Goal: Transaction & Acquisition: Purchase product/service

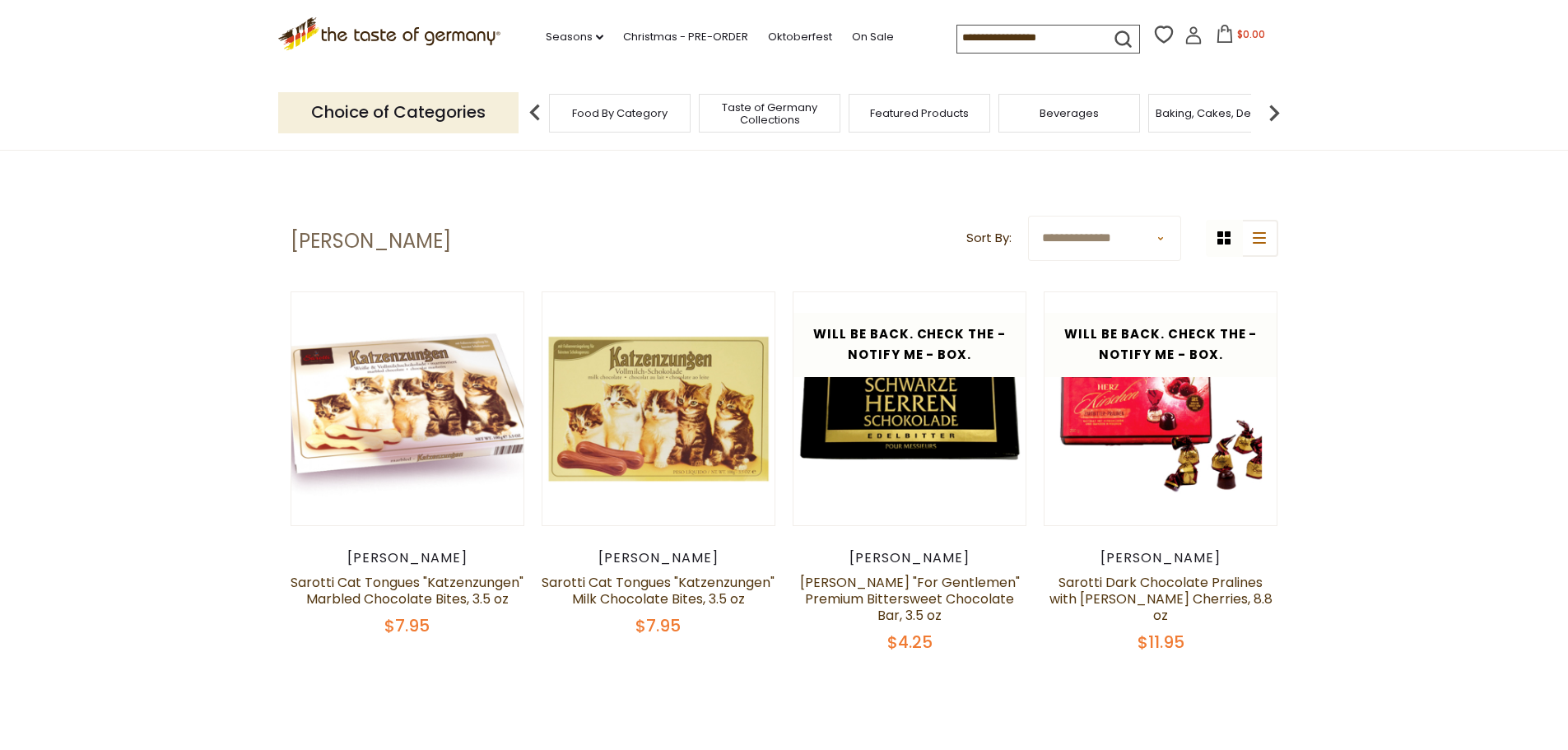
click at [1439, 375] on section "**********" at bounding box center [784, 459] width 1568 height 618
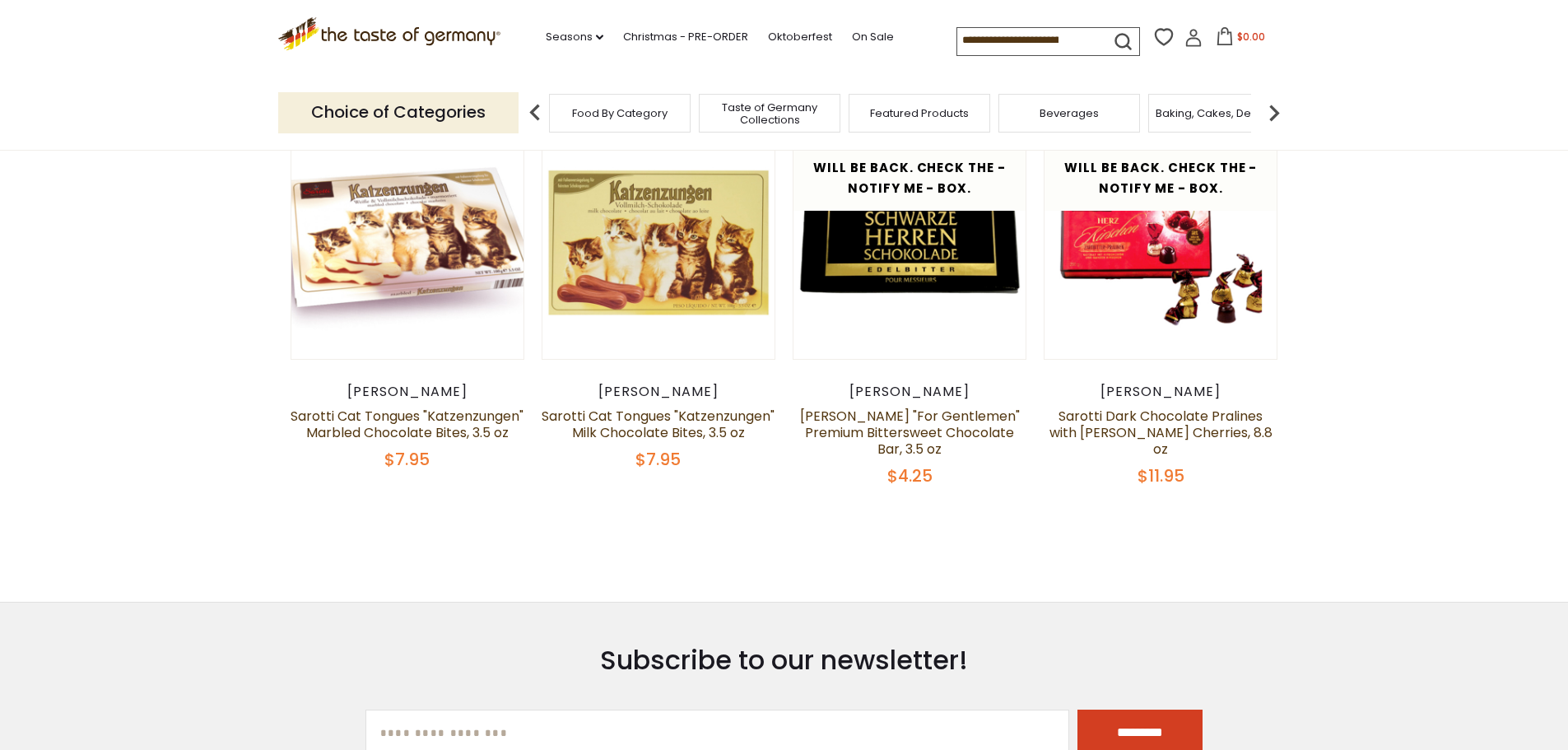
scroll to position [165, 0]
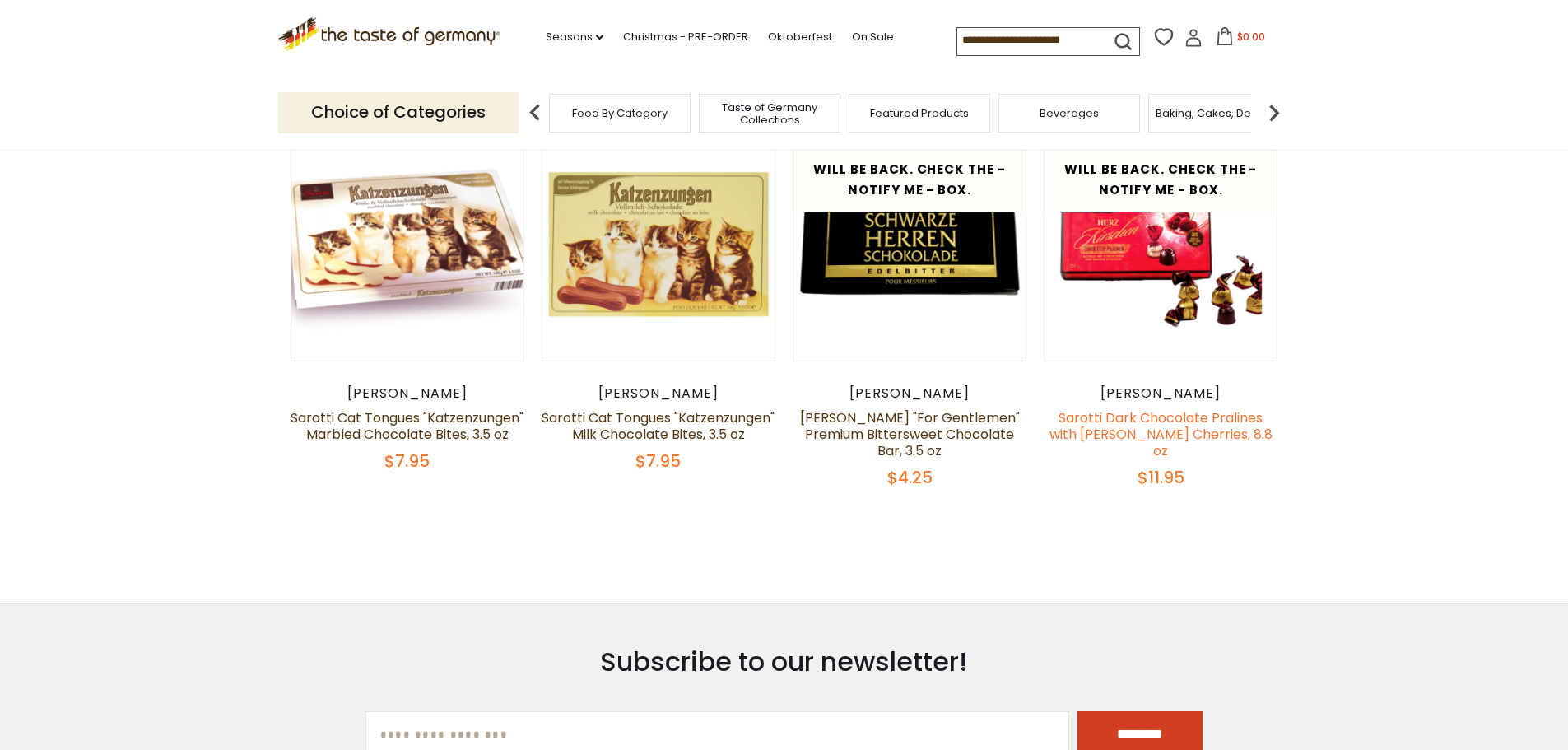
click at [1131, 429] on link "Sarotti Dark Chocolate Pralines with [PERSON_NAME] Cherries, 8.8 oz" at bounding box center [1161, 434] width 223 height 52
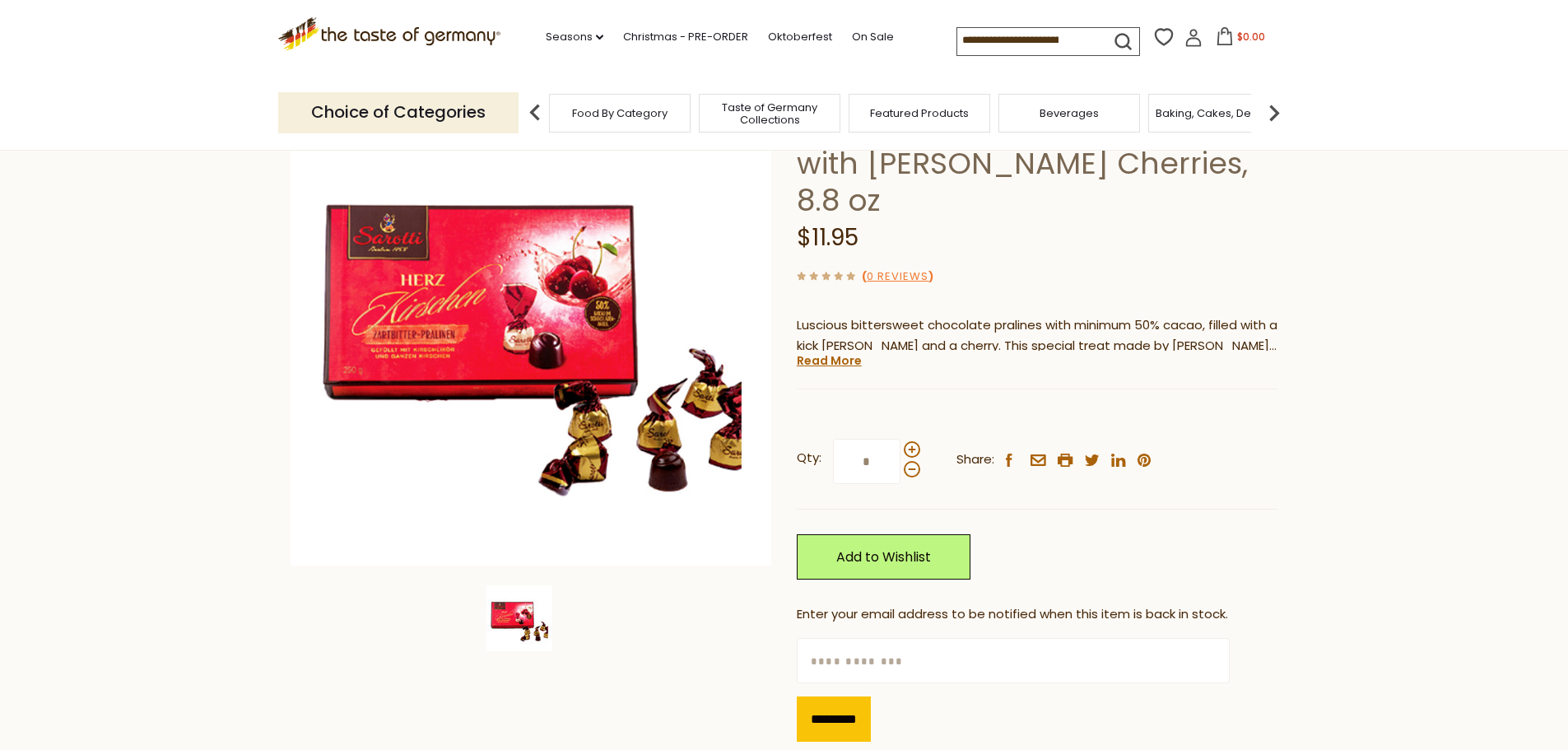
scroll to position [138, 0]
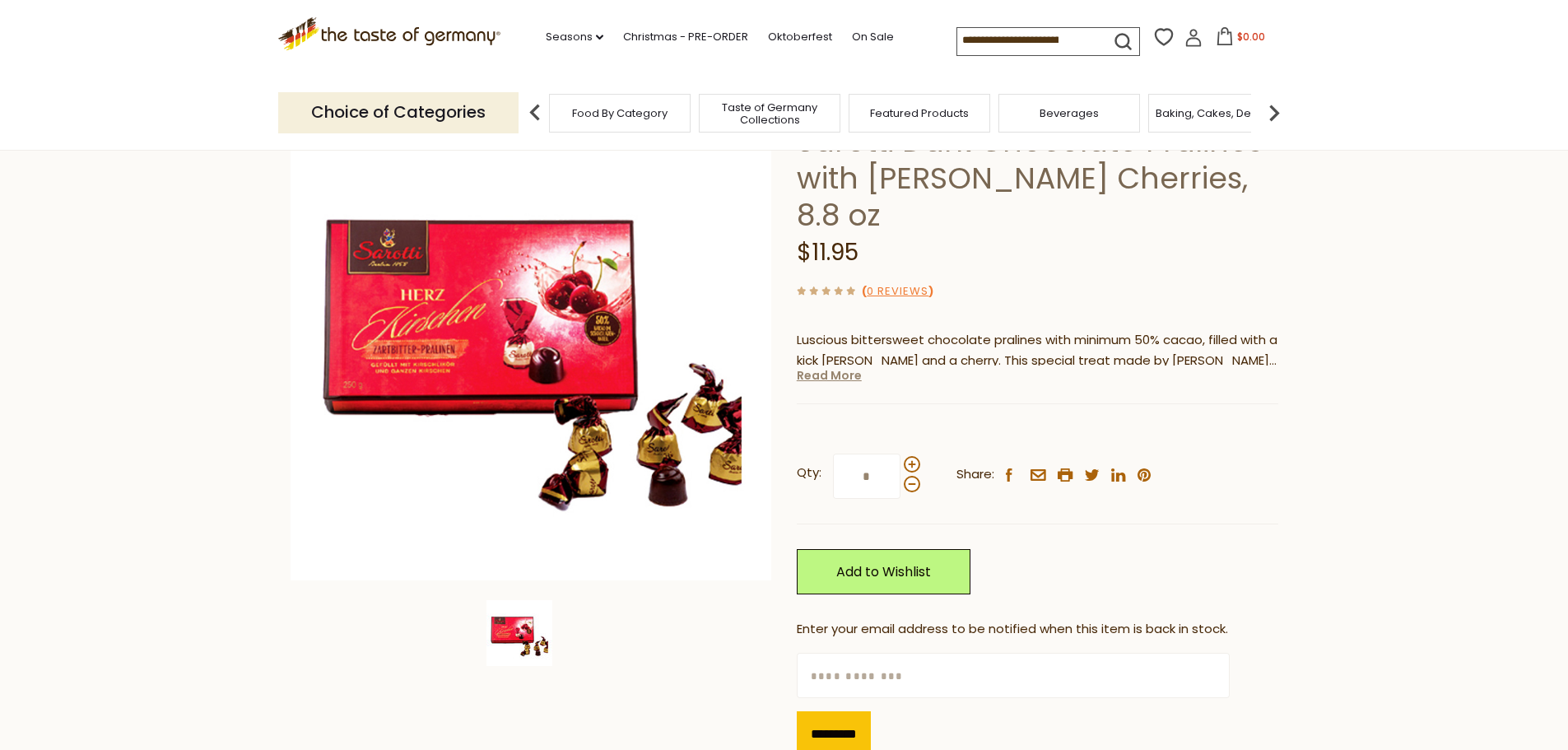
click at [835, 367] on link "Read More" at bounding box center [829, 376] width 65 height 17
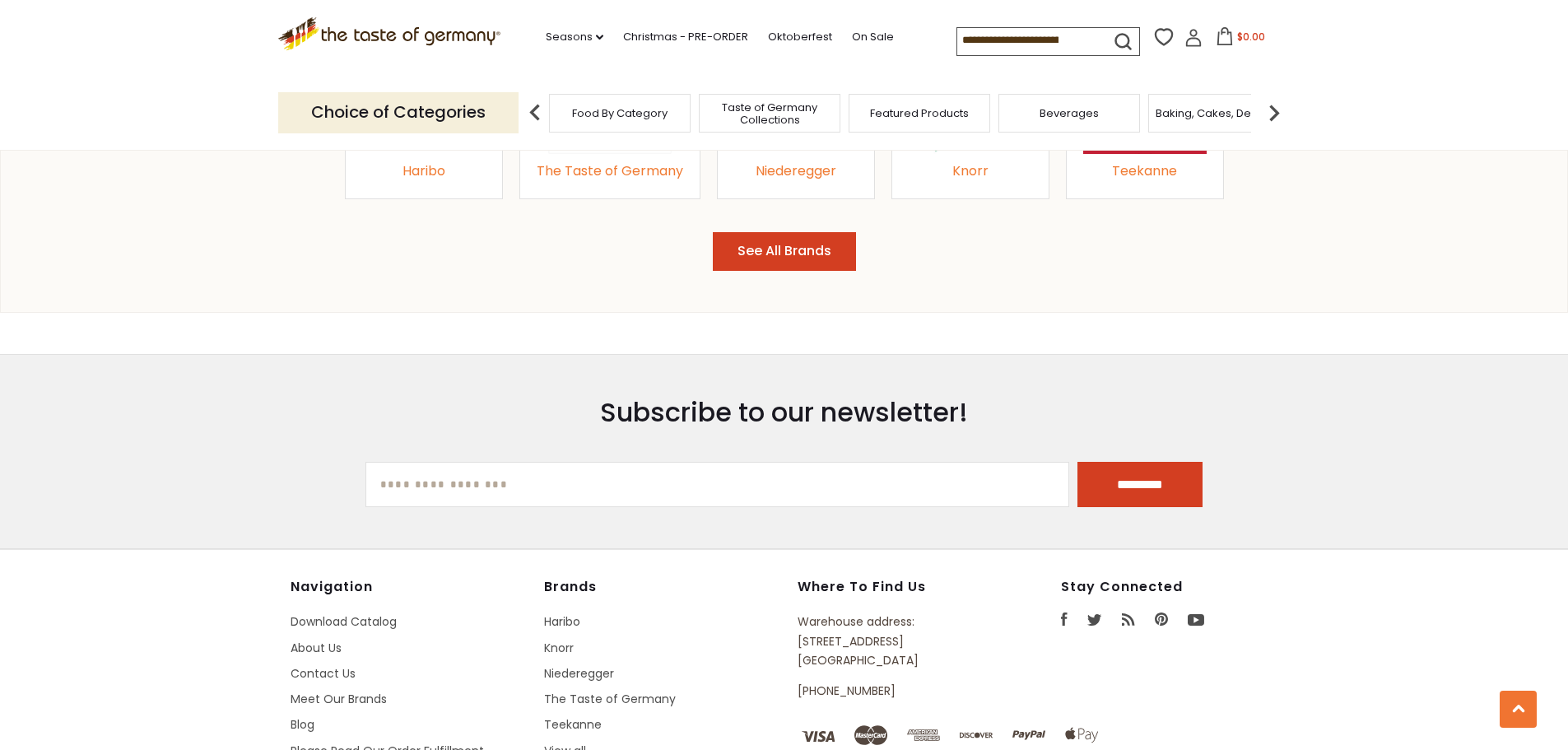
scroll to position [2168, 0]
